Goal: Use online tool/utility: Utilize a website feature to perform a specific function

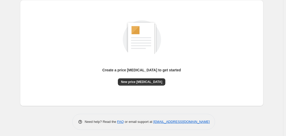
scroll to position [57, 0]
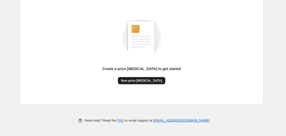
click at [143, 82] on button "New price [MEDICAL_DATA]" at bounding box center [141, 80] width 47 height 7
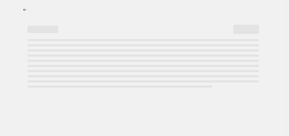
select select "percentage"
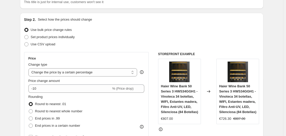
scroll to position [51, 0]
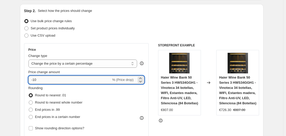
click at [81, 77] on input "-10" at bounding box center [69, 79] width 83 height 8
type input "-1"
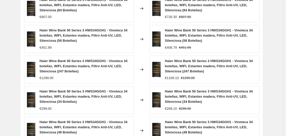
scroll to position [412, 0]
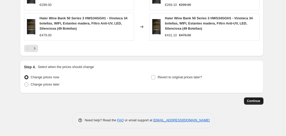
type input "-25"
click at [253, 99] on span "Continue" at bounding box center [253, 101] width 13 height 4
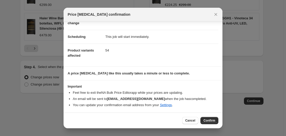
scroll to position [33, 0]
click at [210, 121] on span "Confirm" at bounding box center [210, 120] width 12 height 4
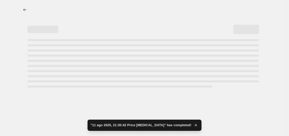
select select "percentage"
